Goal: Task Accomplishment & Management: Use online tool/utility

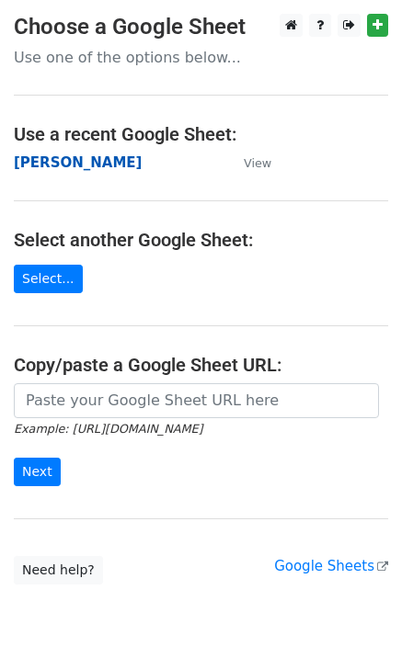
click at [40, 162] on strong "[PERSON_NAME]" at bounding box center [78, 163] width 128 height 17
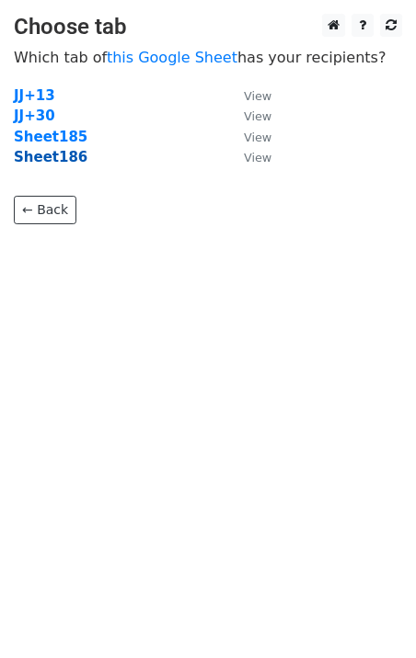
click at [34, 160] on strong "Sheet186" at bounding box center [51, 157] width 74 height 17
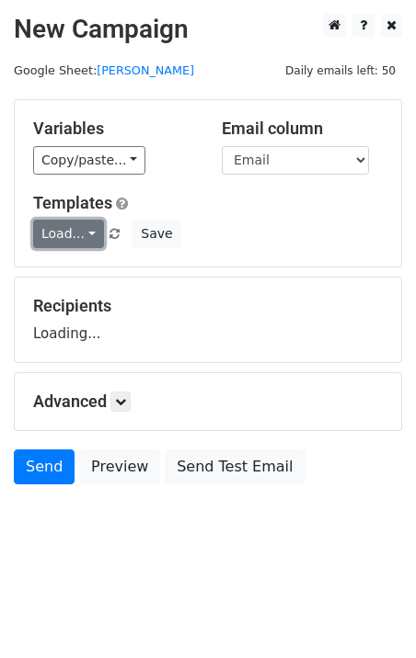
click at [67, 235] on link "Load..." at bounding box center [68, 234] width 71 height 29
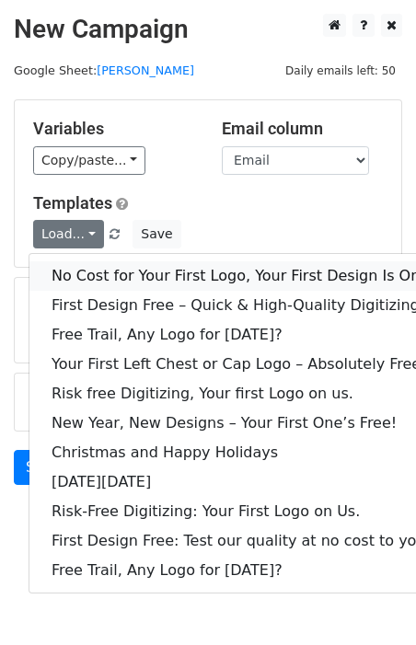
click at [117, 271] on link "No Cost for Your First Logo, Your First Design Is On Us!" at bounding box center [249, 275] width 441 height 29
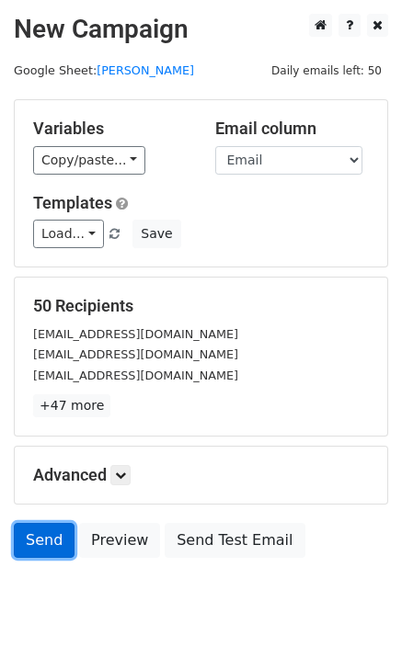
click at [21, 536] on link "Send" at bounding box center [44, 540] width 61 height 35
